Goal: Transaction & Acquisition: Subscribe to service/newsletter

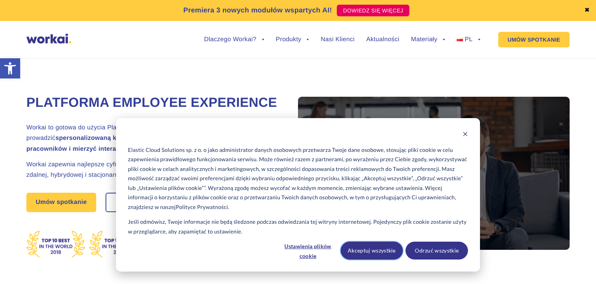
click at [377, 246] on button "Akceptuj wszystkie" at bounding box center [372, 250] width 62 height 18
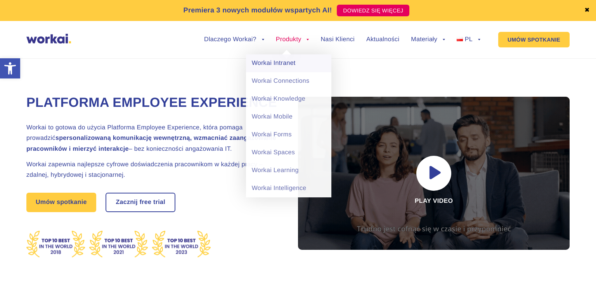
click at [285, 64] on link "Workai Intranet" at bounding box center [288, 63] width 85 height 18
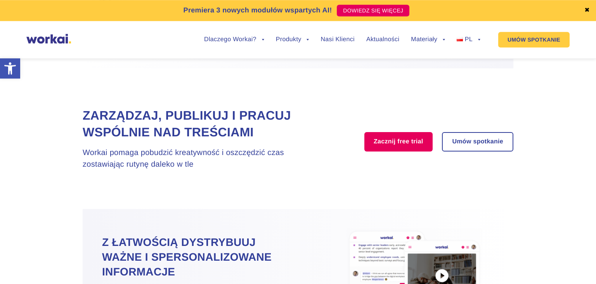
scroll to position [614, 0]
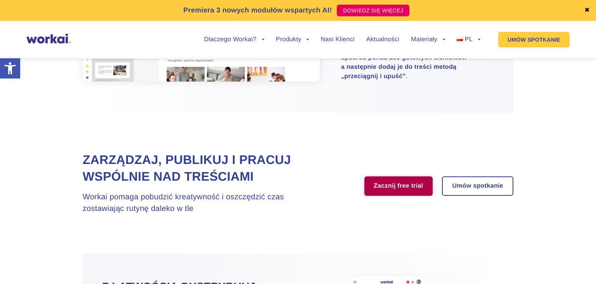
click at [418, 196] on div "Zarządzaj, publikuj i pracuj wspólnie nad treściami Workai pomaga pobudzić krea…" at bounding box center [298, 182] width 431 height 63
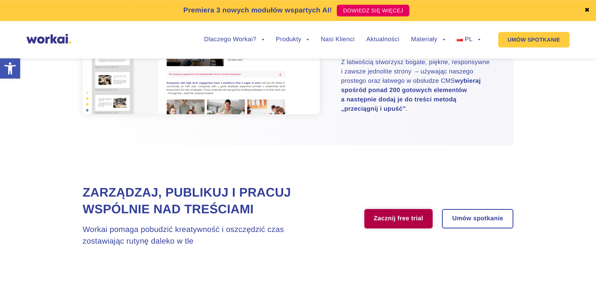
scroll to position [573, 0]
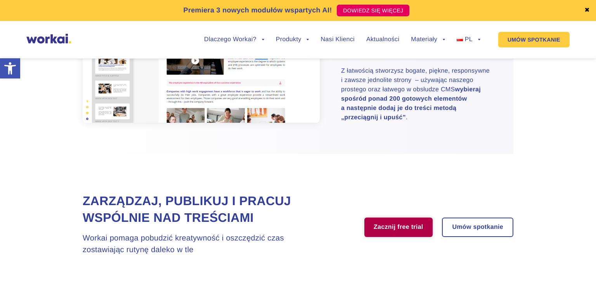
click at [414, 237] on link "Zacznij free trial" at bounding box center [398, 226] width 68 height 19
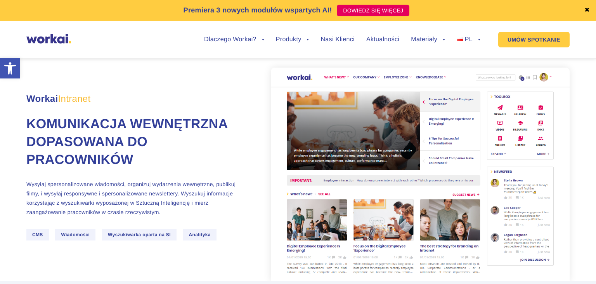
scroll to position [0, 0]
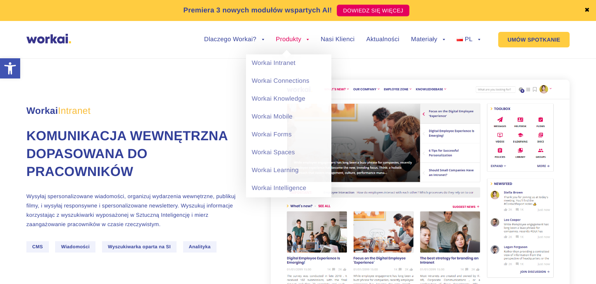
click at [294, 40] on link "Produkty" at bounding box center [292, 39] width 33 height 6
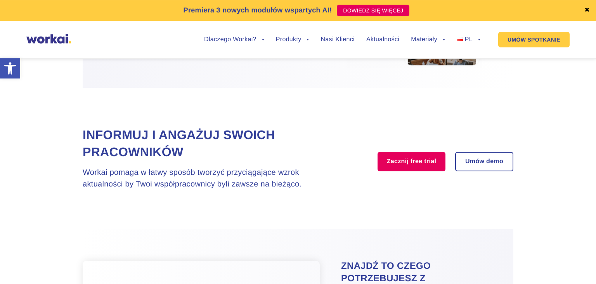
scroll to position [983, 0]
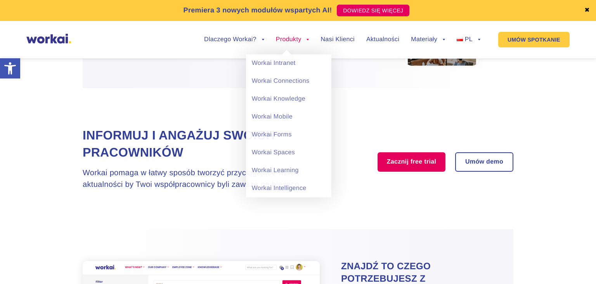
click at [288, 39] on link "Produkty" at bounding box center [292, 39] width 33 height 6
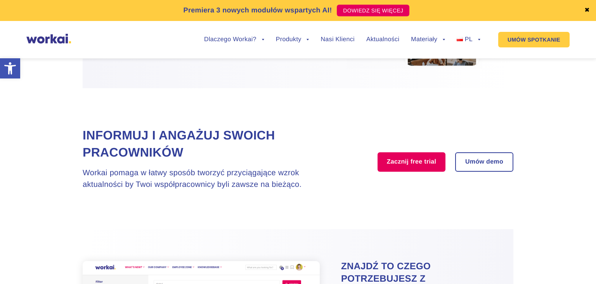
click at [382, 44] on ul "Dlaczego Workai? back Dlaczego Workai? Kalkulator ROI Intranetu Bezpieczeństwo …" at bounding box center [336, 39] width 288 height 29
